Goal: Obtain resource: Obtain resource

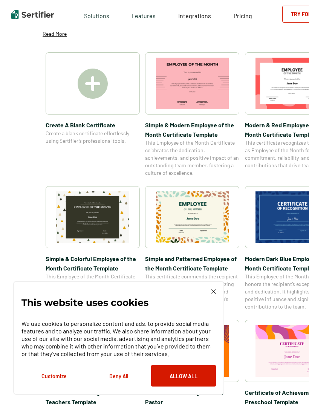
scroll to position [105, 0]
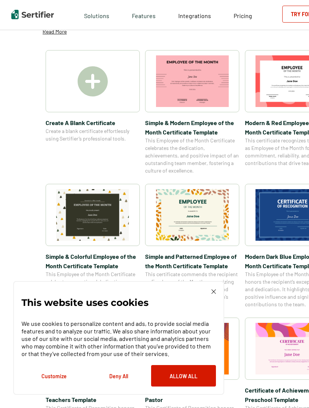
click at [200, 248] on div "Simple and Patterned Employee of the Month Certificate Template This certificat…" at bounding box center [192, 246] width 94 height 124
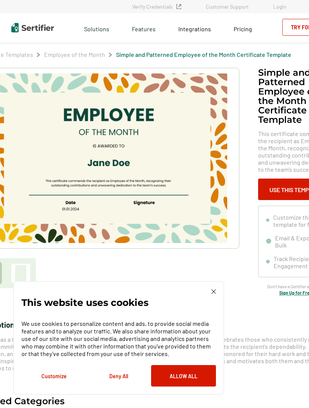
click at [86, 114] on img at bounding box center [107, 158] width 240 height 170
click at [129, 114] on img at bounding box center [107, 158] width 240 height 170
click at [131, 114] on img at bounding box center [107, 158] width 240 height 170
click at [190, 386] on button "Allow All" at bounding box center [183, 375] width 65 height 21
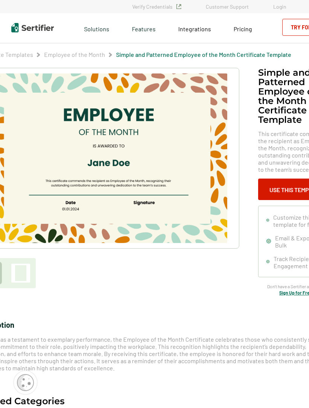
click at [123, 113] on img at bounding box center [107, 158] width 240 height 170
click at [183, 210] on img at bounding box center [107, 158] width 240 height 170
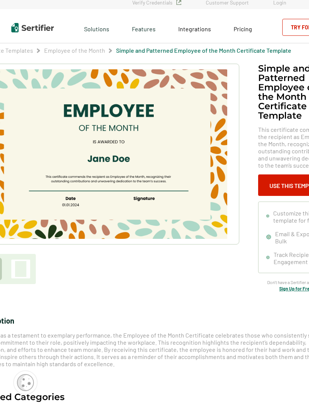
scroll to position [5, 0]
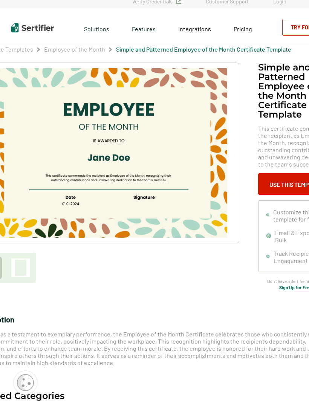
click at [277, 184] on button "Use This Template" at bounding box center [296, 183] width 76 height 21
